Goal: Task Accomplishment & Management: Manage account settings

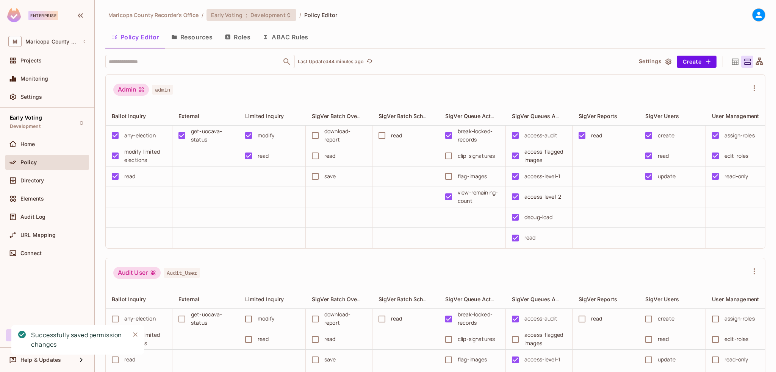
click at [233, 16] on span "Early Voting" at bounding box center [226, 14] width 31 height 7
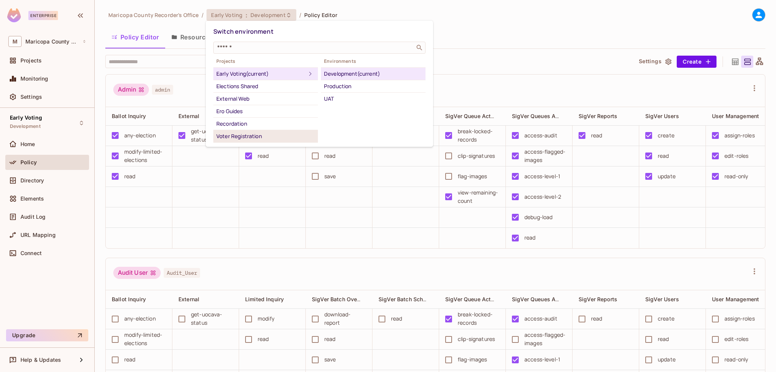
scroll to position [38, 0]
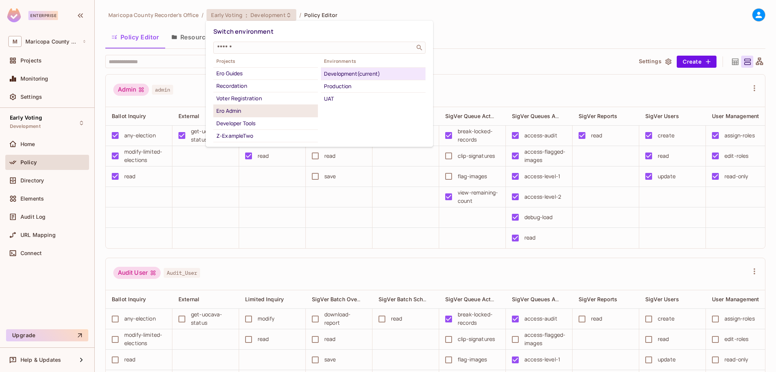
click at [235, 110] on div "Ero Admin" at bounding box center [265, 110] width 99 height 9
click at [347, 74] on div "Development" at bounding box center [373, 73] width 99 height 9
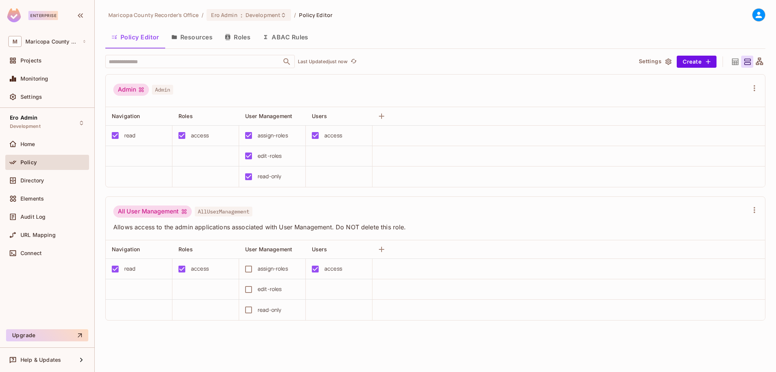
click at [237, 36] on button "Roles" at bounding box center [238, 37] width 38 height 19
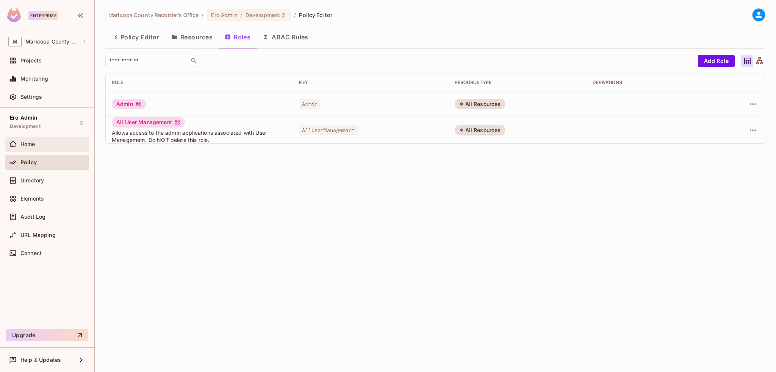
click at [30, 147] on span "Home" at bounding box center [27, 144] width 15 height 6
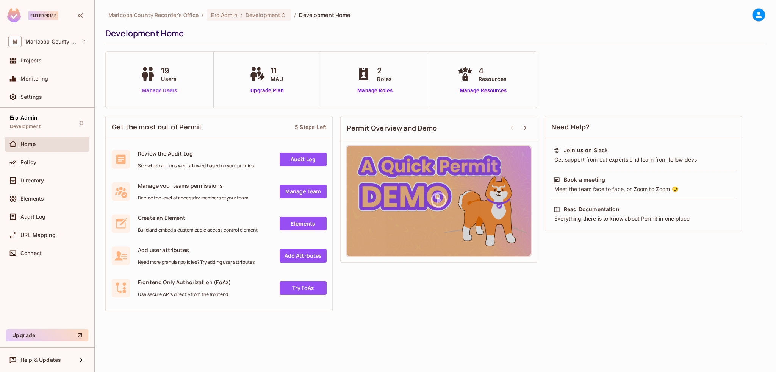
click at [157, 91] on link "Manage Users" at bounding box center [159, 91] width 42 height 8
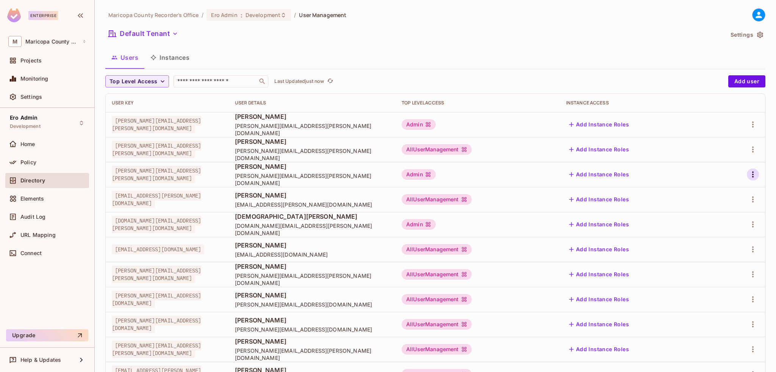
click at [751, 173] on icon "button" at bounding box center [752, 174] width 9 height 9
click at [708, 191] on div "Edit" at bounding box center [707, 192] width 10 height 8
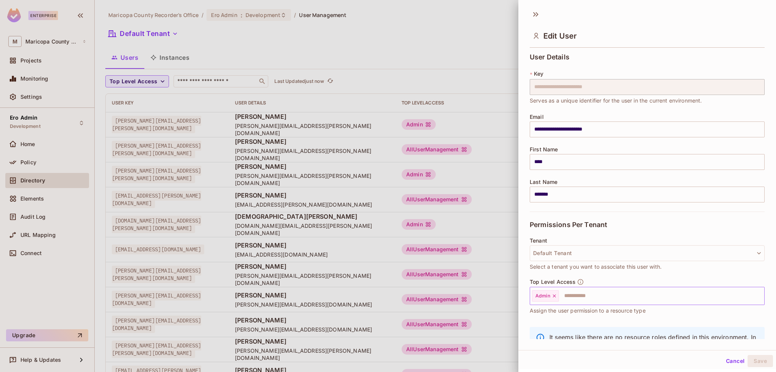
click at [554, 297] on icon at bounding box center [554, 296] width 5 height 5
click at [754, 361] on button "Save" at bounding box center [760, 361] width 25 height 12
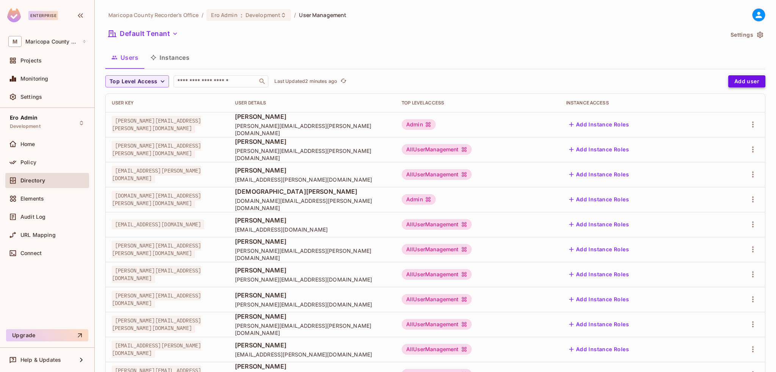
click at [738, 79] on button "Add user" at bounding box center [746, 81] width 37 height 12
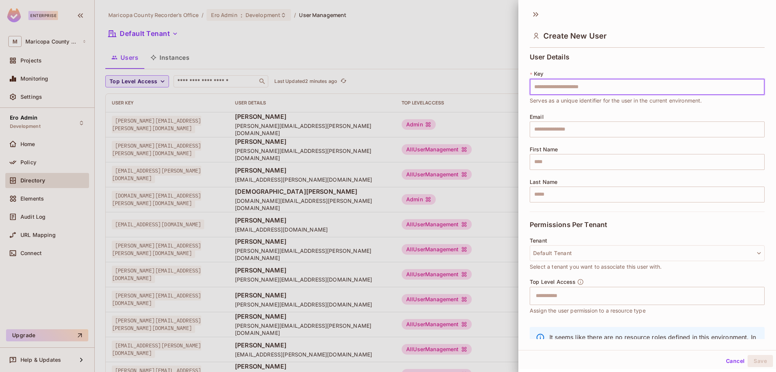
drag, startPoint x: 615, startPoint y: 85, endPoint x: 609, endPoint y: 88, distance: 6.4
click at [611, 89] on input "text" at bounding box center [647, 87] width 235 height 16
type input "**********"
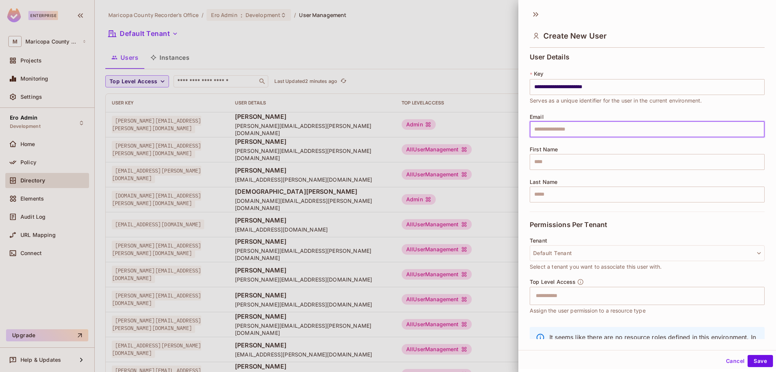
click at [552, 128] on input "text" at bounding box center [647, 130] width 235 height 16
type input "**********"
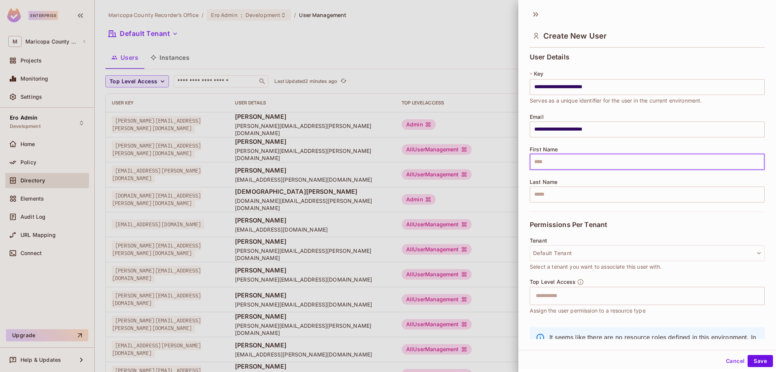
click at [546, 161] on input "text" at bounding box center [647, 162] width 235 height 16
type input "****"
click at [550, 197] on input "text" at bounding box center [647, 195] width 235 height 16
type input "*******"
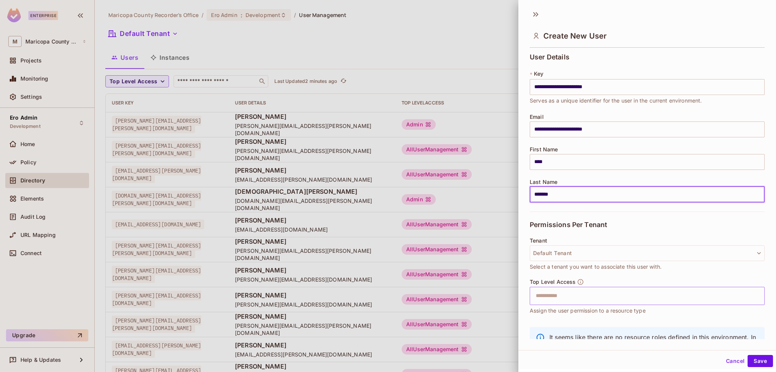
click at [544, 297] on input "text" at bounding box center [640, 296] width 219 height 15
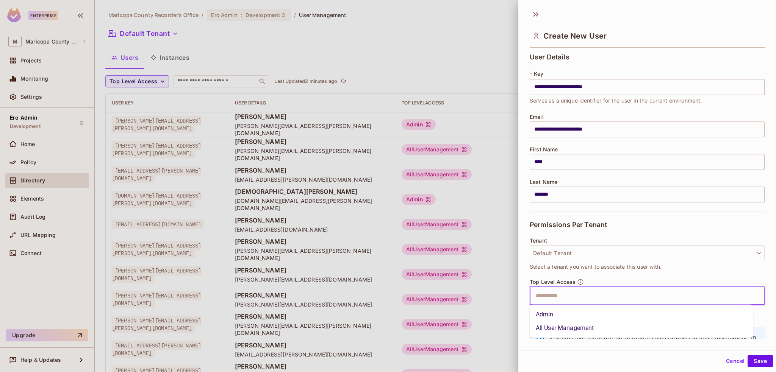
click at [547, 316] on li "Admin" at bounding box center [642, 315] width 224 height 14
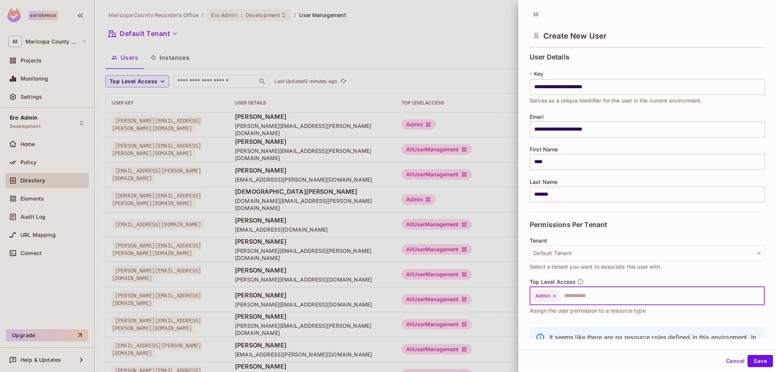
scroll to position [37, 0]
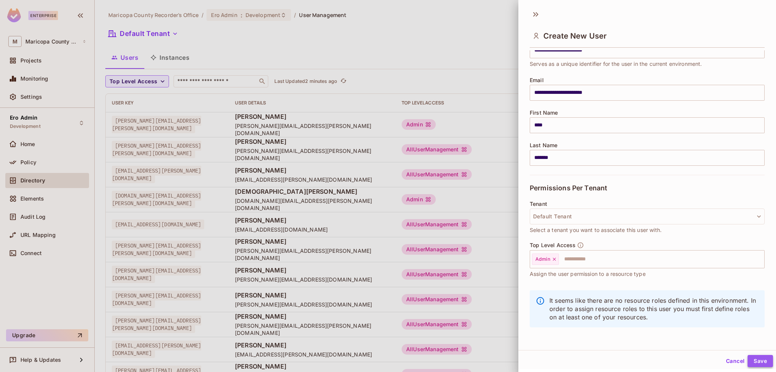
click at [755, 361] on button "Save" at bounding box center [760, 361] width 25 height 12
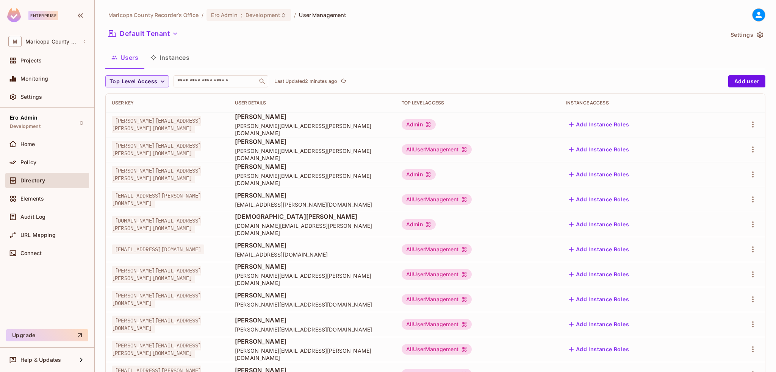
click at [347, 171] on span "[PERSON_NAME]" at bounding box center [312, 167] width 155 height 8
